Goal: Use online tool/utility: Utilize a website feature to perform a specific function

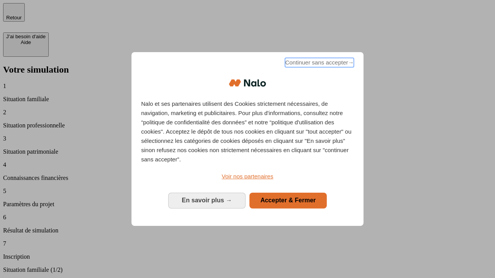
click at [318, 64] on span "Continuer sans accepter →" at bounding box center [319, 62] width 69 height 9
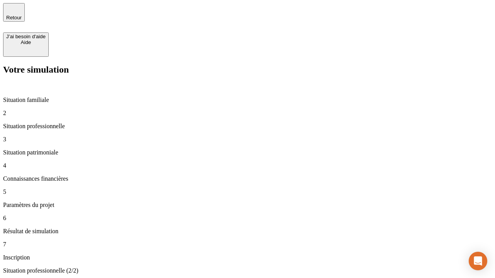
type input "30 000"
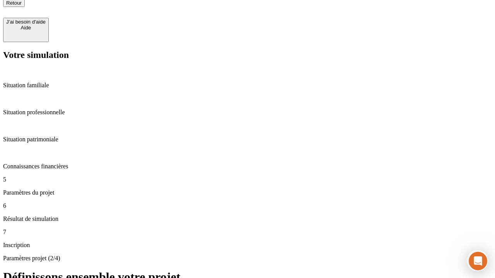
type input "25"
type input "64"
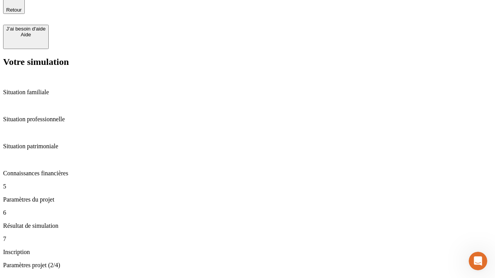
type input "1 000"
type input "640"
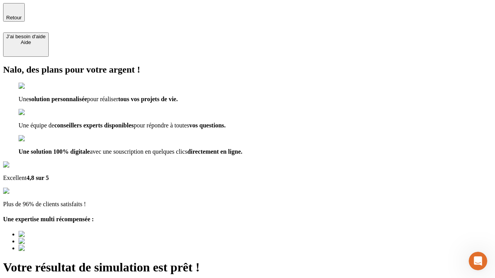
type input "[EMAIL_ADDRESS][PERSON_NAME][DOMAIN_NAME]"
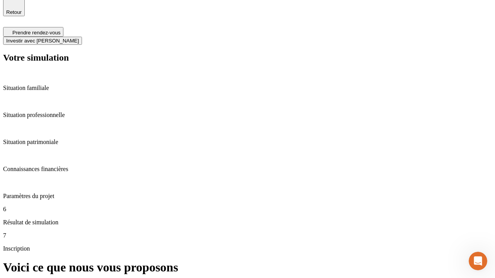
click at [79, 38] on span "Investir avec [PERSON_NAME]" at bounding box center [42, 41] width 73 height 6
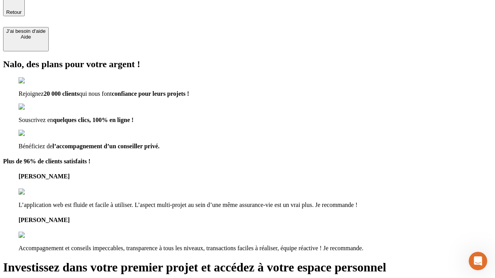
scroll to position [5, 0]
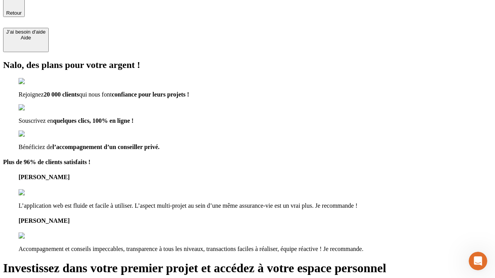
type input "[PERSON_NAME][EMAIL_ADDRESS][DOMAIN_NAME]"
